Goal: Find specific page/section: Find specific page/section

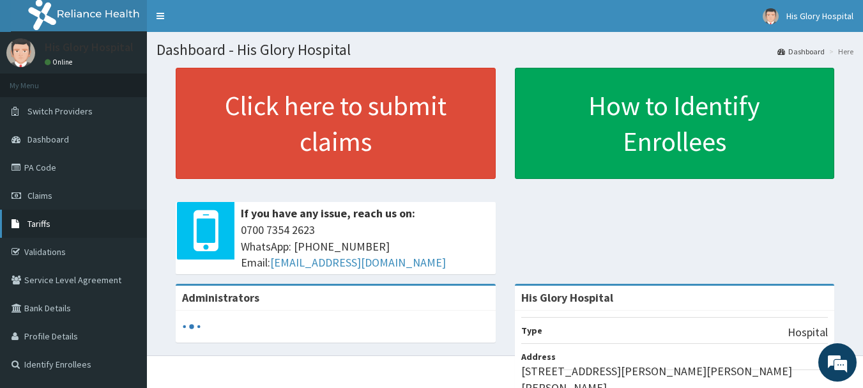
click at [42, 226] on span "Tariffs" at bounding box center [38, 223] width 23 height 11
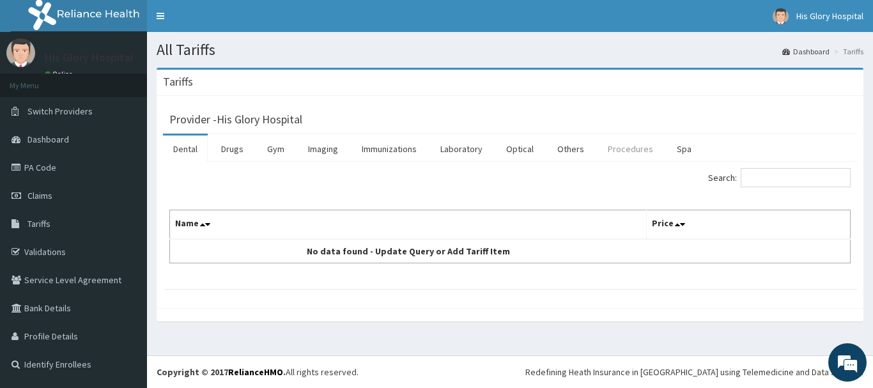
click at [651, 152] on link "Procedures" at bounding box center [630, 148] width 66 height 27
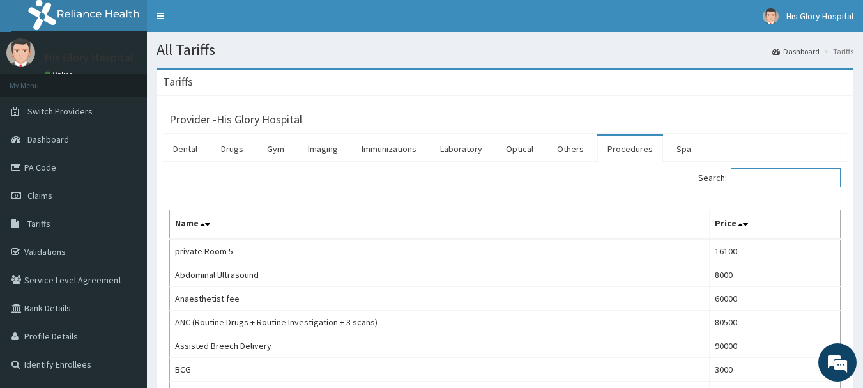
click at [774, 173] on input "Search:" at bounding box center [786, 177] width 110 height 19
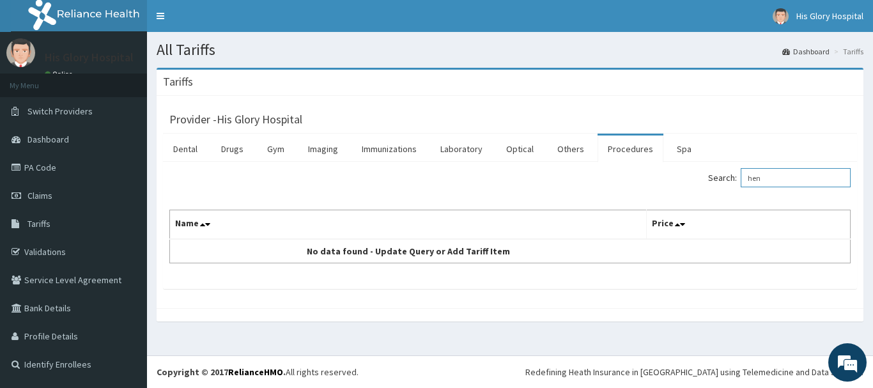
type input "he"
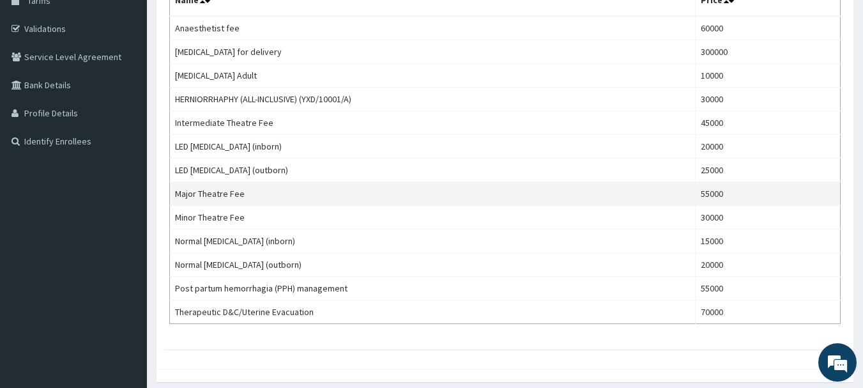
scroll to position [192, 0]
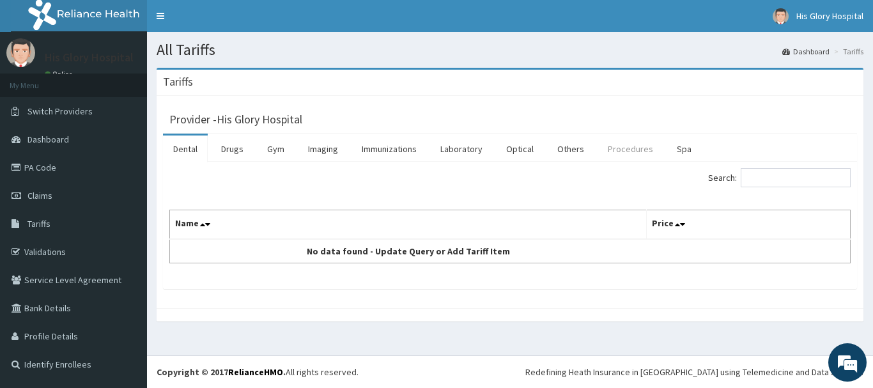
click at [630, 148] on link "Procedures" at bounding box center [630, 148] width 66 height 27
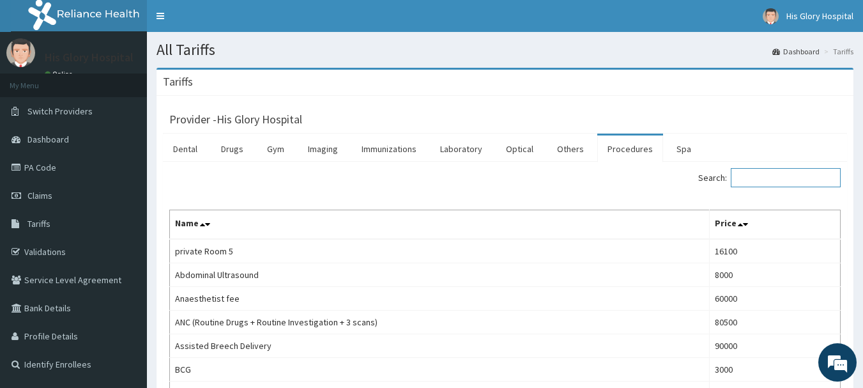
click at [796, 178] on input "Search:" at bounding box center [786, 177] width 110 height 19
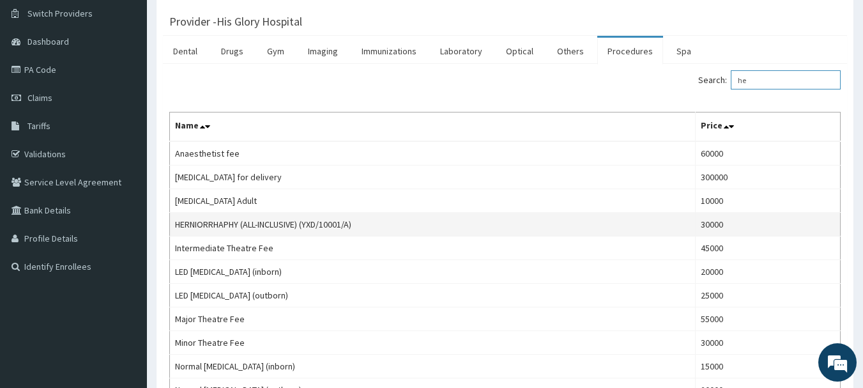
scroll to position [128, 0]
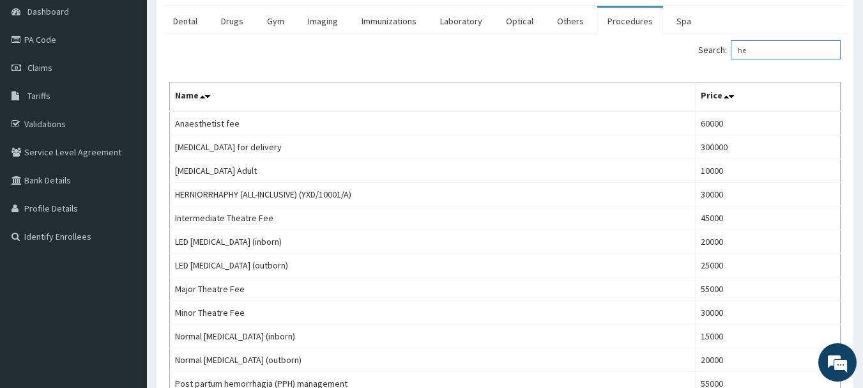
type input "he"
